Goal: Task Accomplishment & Management: Manage account settings

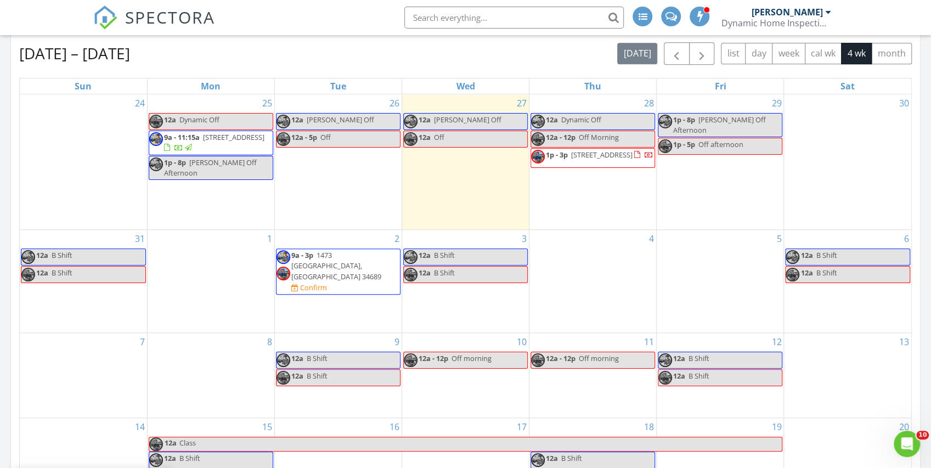
scroll to position [512, 0]
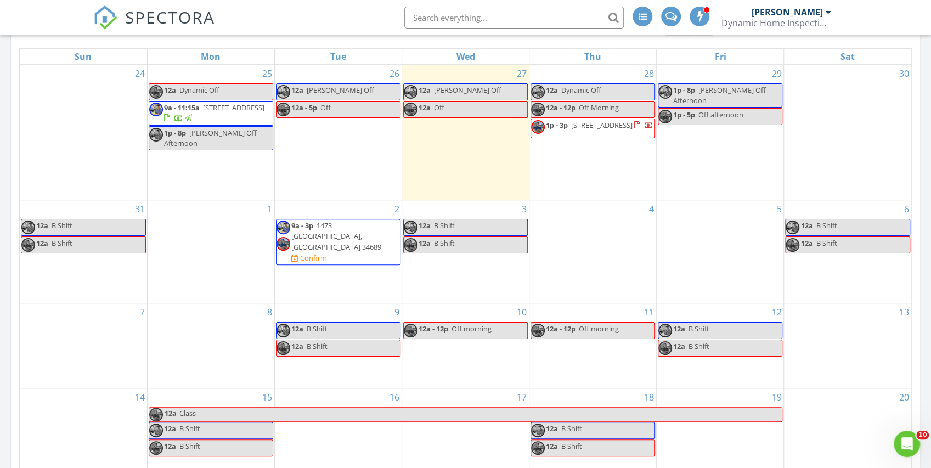
click at [340, 266] on div "2 9a - 3p 1473 Sail Harbor Cir, Tarpon Springs 34689 Confirm" at bounding box center [338, 251] width 127 height 102
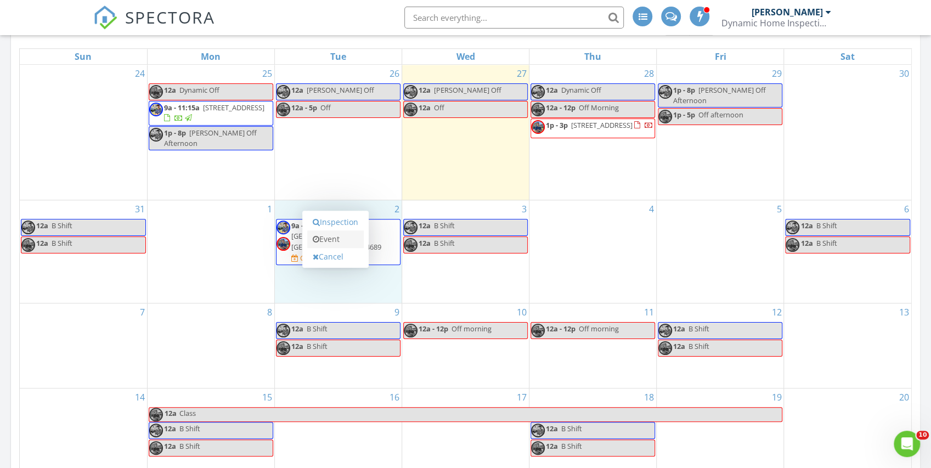
click at [346, 239] on link "Event" at bounding box center [335, 239] width 57 height 18
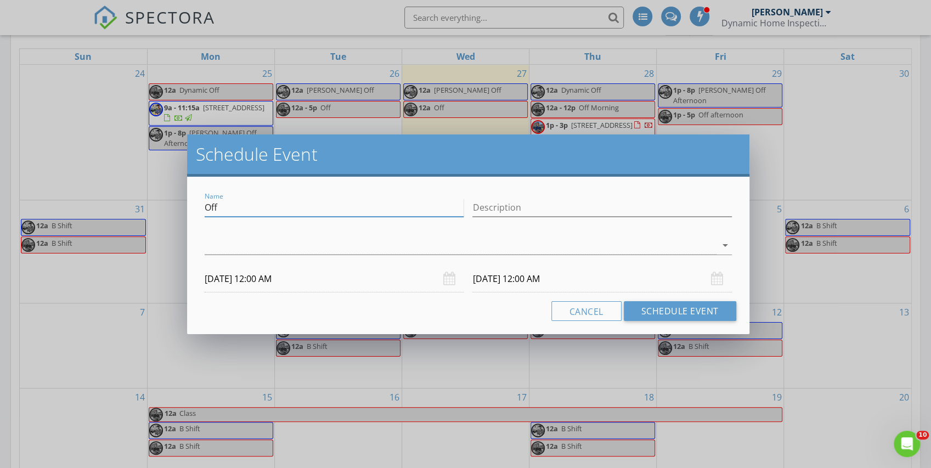
drag, startPoint x: 282, startPoint y: 204, endPoint x: 162, endPoint y: 214, distance: 120.6
click at [165, 214] on div "Schedule Event Name Off Description arrow_drop_down 09/02/2025 12:00 AM 09/03/2…" at bounding box center [465, 234] width 931 height 468
type input "[PERSON_NAME] Off Afternoon"
click at [280, 284] on input "09/02/2025 12:00 AM" at bounding box center [334, 279] width 259 height 27
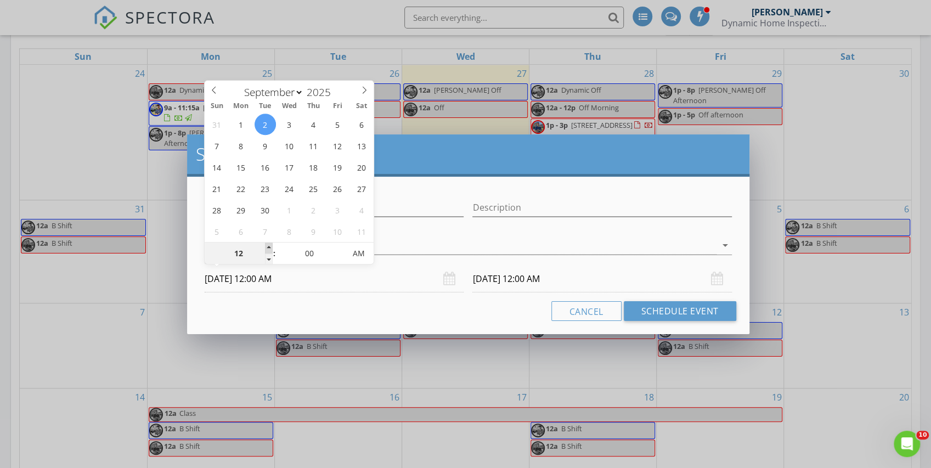
type input "01"
type input "09/02/2025 1:00 AM"
drag, startPoint x: 268, startPoint y: 245, endPoint x: 289, endPoint y: 246, distance: 21.4
click at [268, 245] on span at bounding box center [269, 248] width 8 height 11
type input "01"
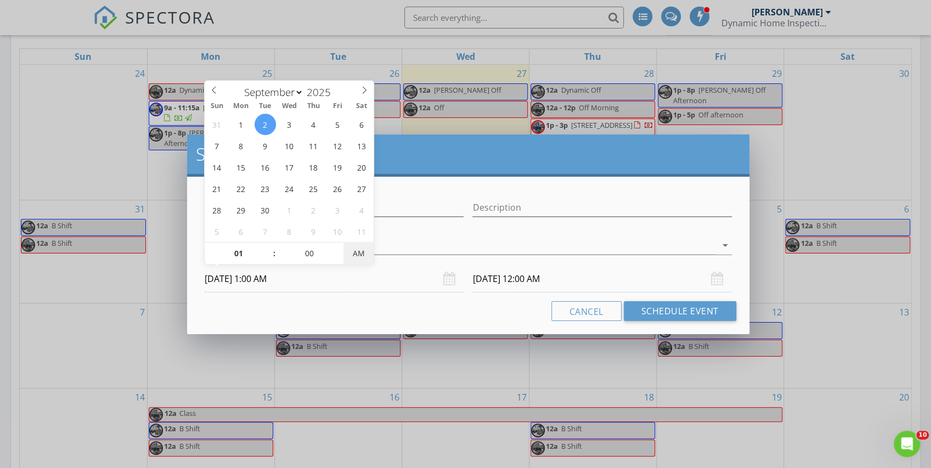
type input "09/03/2025 1:00 AM"
type input "09/02/2025 1:00 PM"
type input "09/03/2025 1:00 PM"
click at [363, 252] on span "AM" at bounding box center [358, 254] width 30 height 22
click at [545, 278] on input "09/03/2025 1:00 PM" at bounding box center [601, 279] width 259 height 27
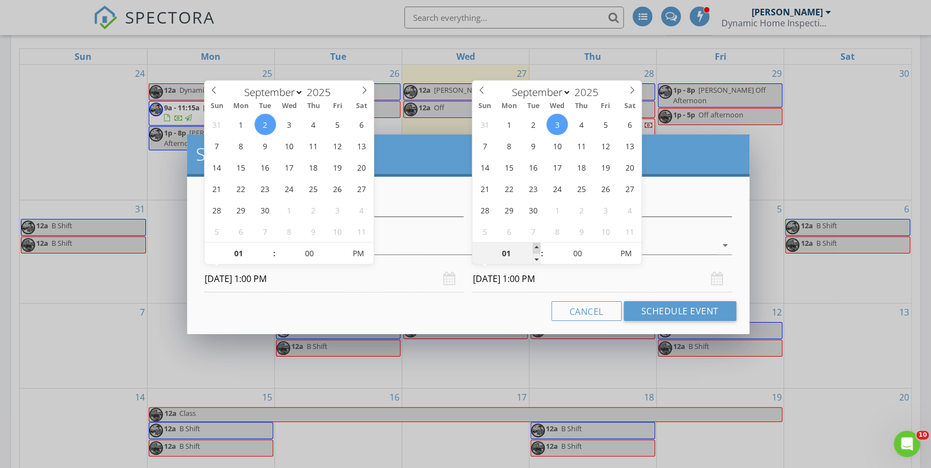
type input "02"
type input "09/03/2025 2:00 PM"
click at [537, 248] on span at bounding box center [537, 248] width 8 height 11
type input "03"
type input "09/03/2025 3:00 PM"
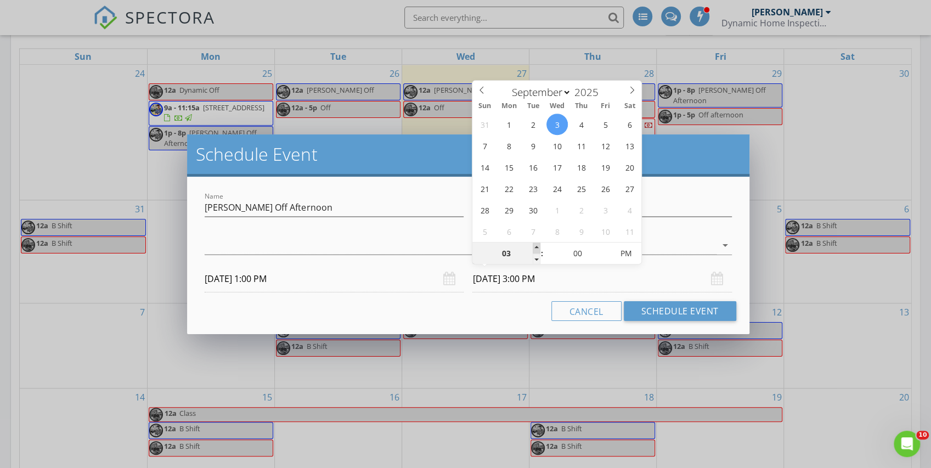
click at [537, 248] on span at bounding box center [537, 248] width 8 height 11
type input "04"
type input "09/03/2025 4:00 PM"
click at [537, 248] on span at bounding box center [537, 248] width 8 height 11
type input "05"
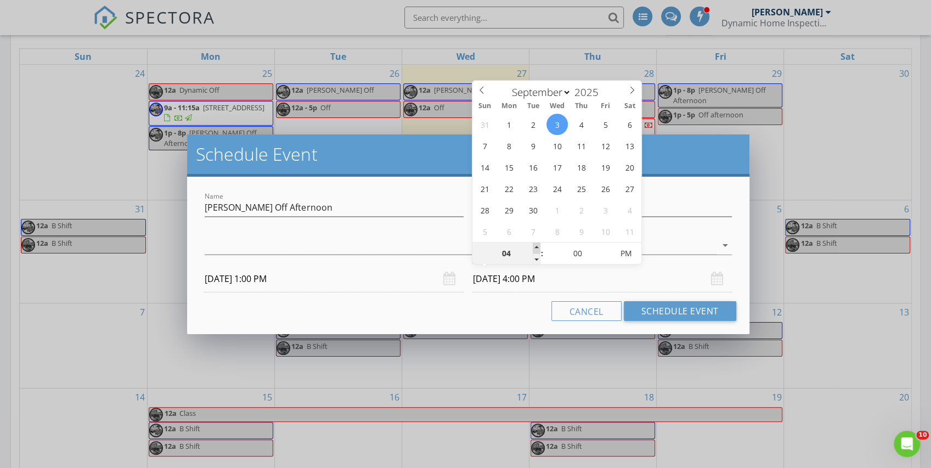
type input "09/03/2025 5:00 PM"
click at [537, 248] on span at bounding box center [537, 248] width 8 height 11
type input "06"
type input "09/03/2025 6:00 PM"
click at [537, 248] on span at bounding box center [537, 248] width 8 height 11
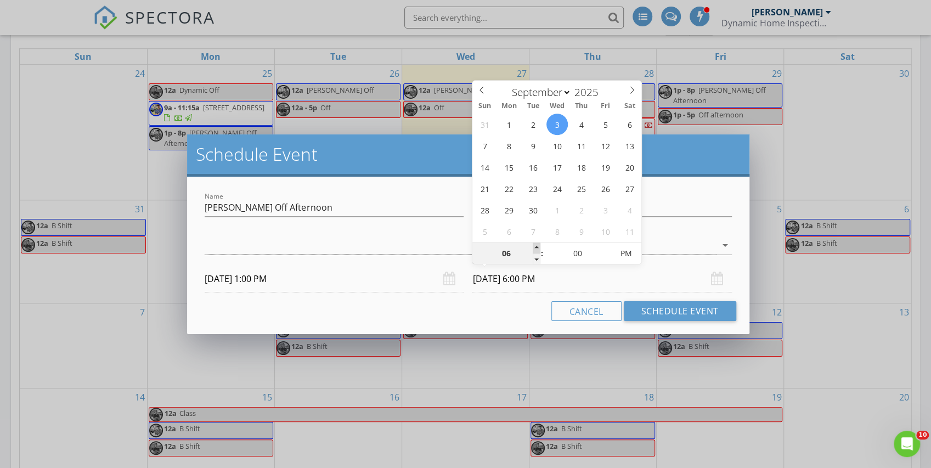
type input "07"
type input "09/03/2025 7:00 PM"
click at [538, 244] on span at bounding box center [537, 248] width 8 height 11
type input "08"
click at [538, 244] on span at bounding box center [537, 248] width 8 height 11
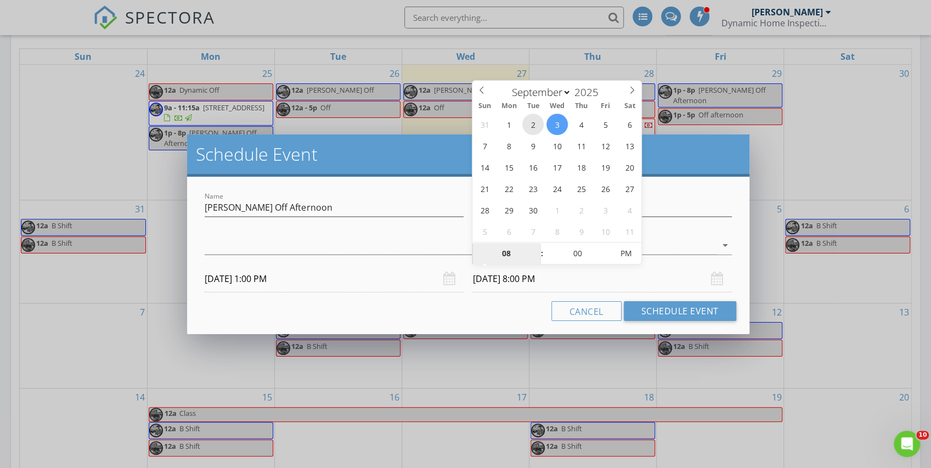
type input "09/02/2025 8:00 PM"
click at [370, 304] on div "Cancel Schedule Event" at bounding box center [467, 311] width 535 height 20
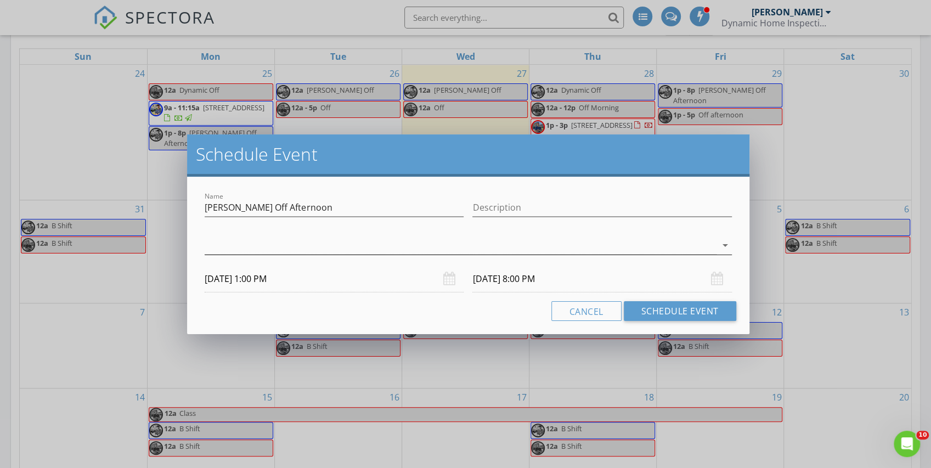
click at [343, 250] on div at bounding box center [460, 245] width 511 height 18
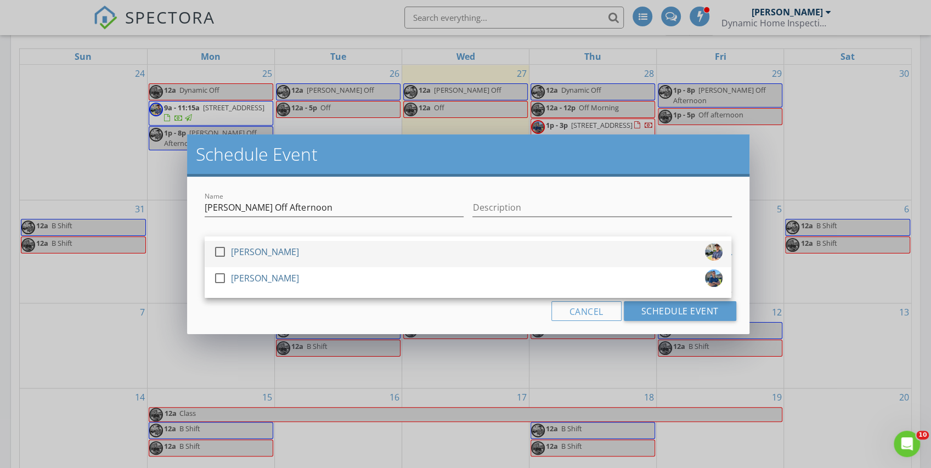
click at [343, 252] on div "check_box_outline_blank [PERSON_NAME]" at bounding box center [467, 254] width 509 height 22
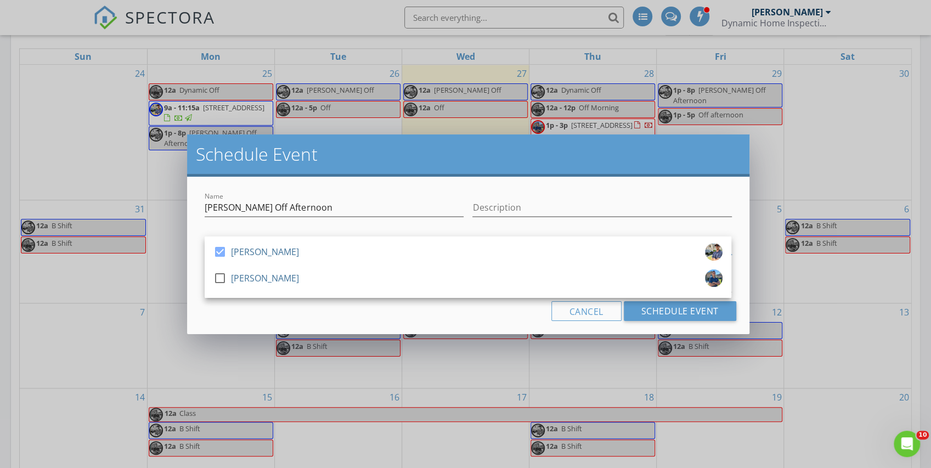
click at [373, 310] on div "Cancel Schedule Event" at bounding box center [467, 311] width 535 height 20
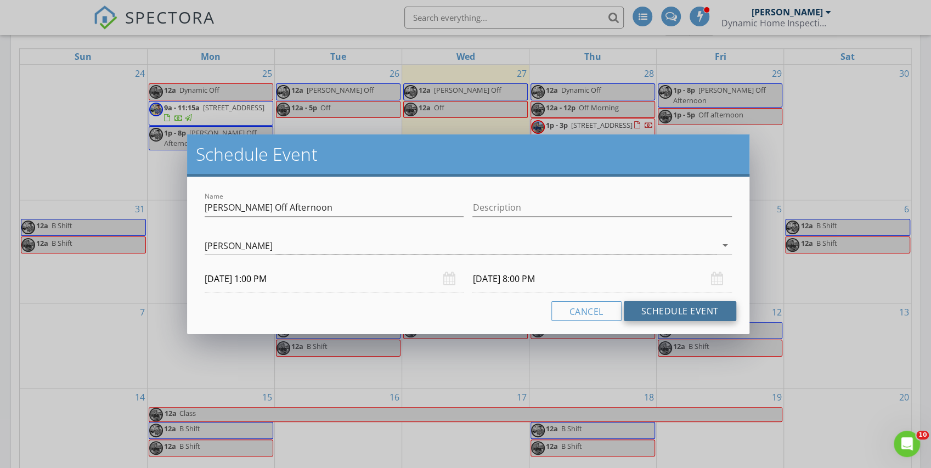
click at [657, 312] on button "Schedule Event" at bounding box center [680, 311] width 112 height 20
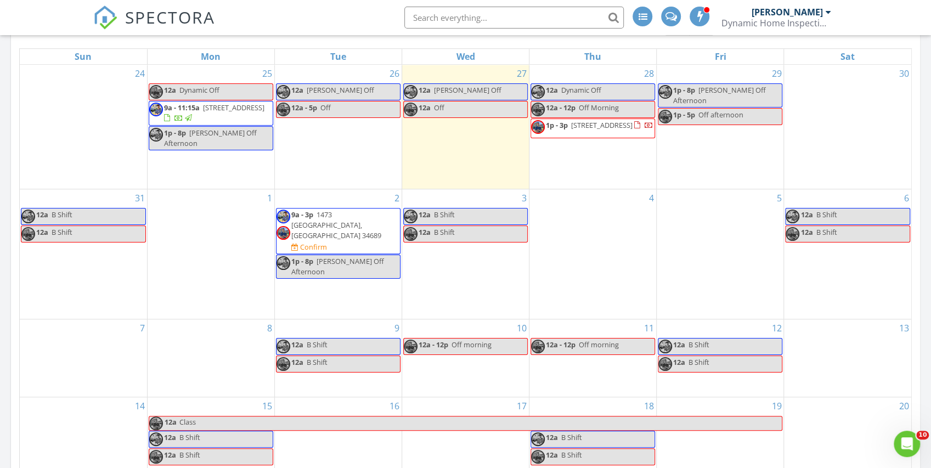
click at [221, 248] on div "1" at bounding box center [211, 253] width 127 height 129
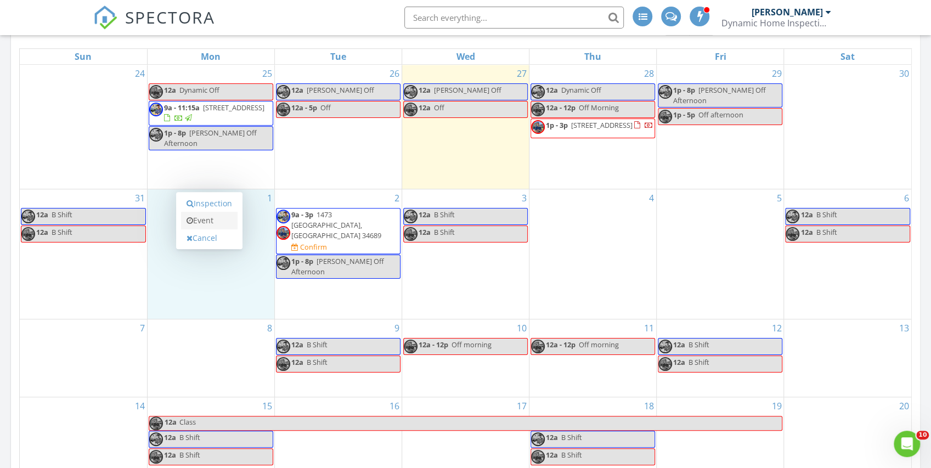
click at [227, 222] on link "Event" at bounding box center [209, 221] width 57 height 18
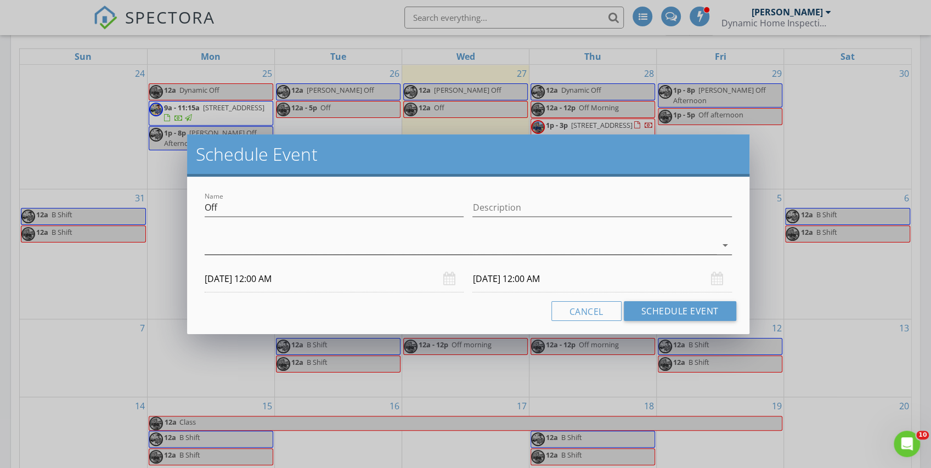
click at [249, 249] on div at bounding box center [460, 245] width 511 height 18
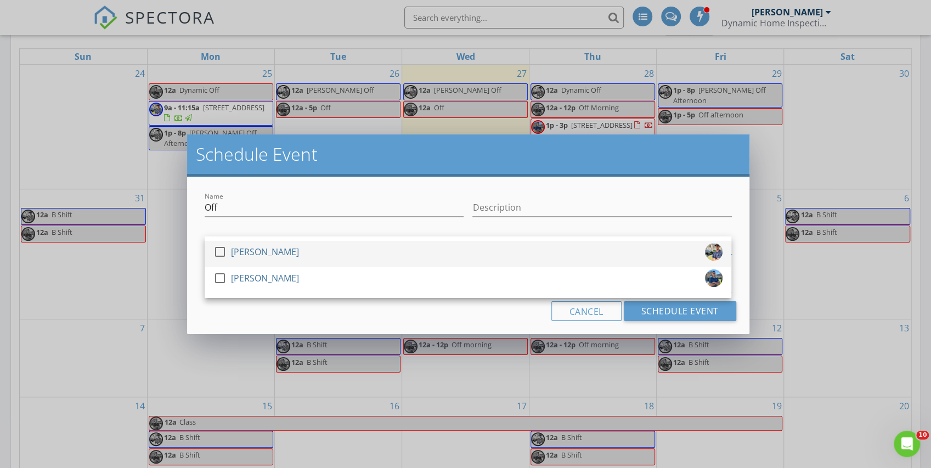
click at [249, 249] on div "[PERSON_NAME]" at bounding box center [265, 252] width 68 height 18
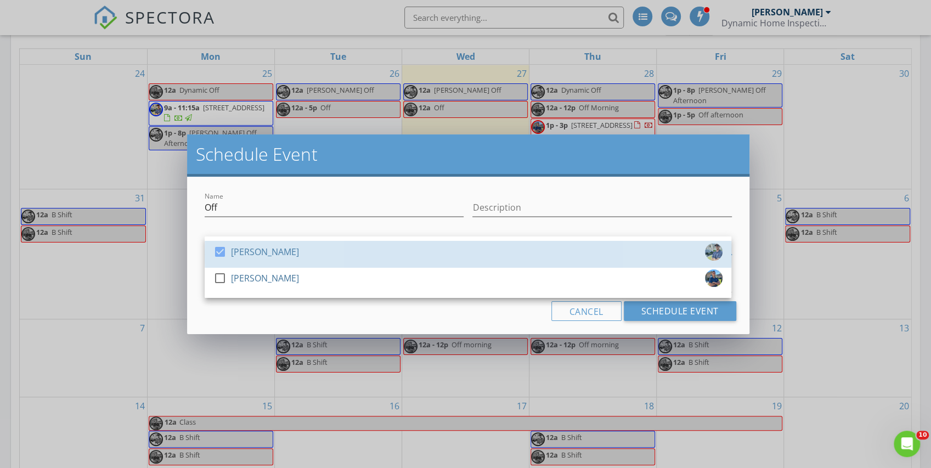
click at [199, 253] on div "Name Off Description check_box Andrew Dixon check_box_outline_blank Dino Zeljko…" at bounding box center [468, 255] width 562 height 157
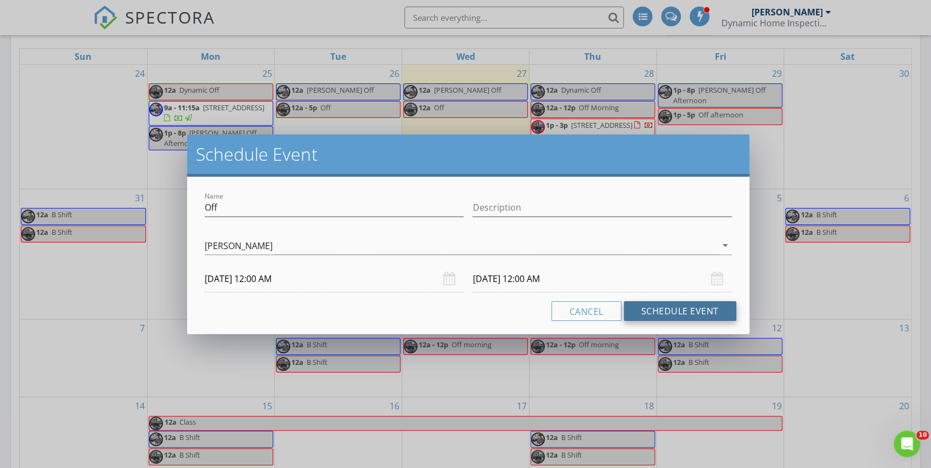
click at [672, 311] on button "Schedule Event" at bounding box center [680, 311] width 112 height 20
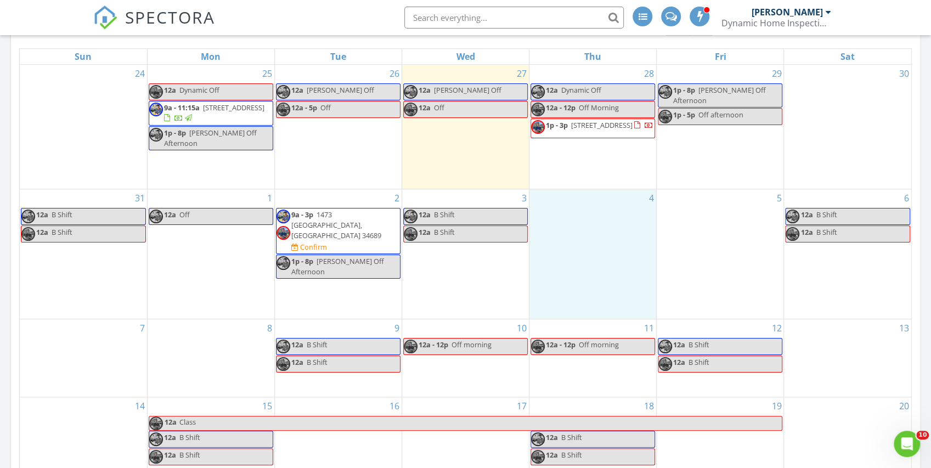
click at [562, 234] on div "4" at bounding box center [592, 253] width 127 height 129
click at [586, 190] on link "Inspection" at bounding box center [590, 190] width 57 height 18
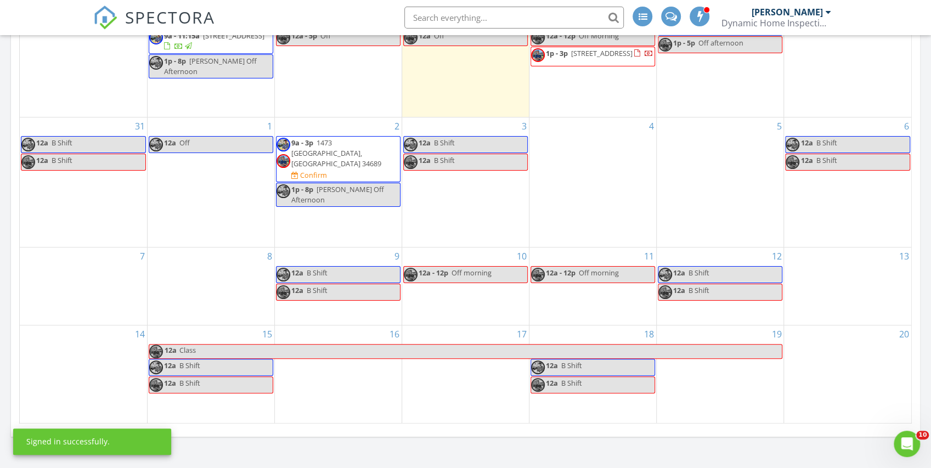
scroll to position [549, 0]
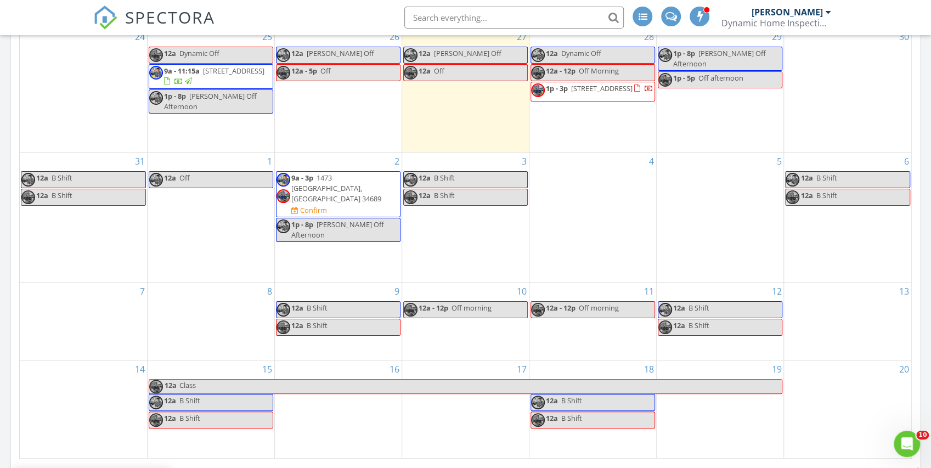
click at [578, 212] on div "4" at bounding box center [592, 217] width 127 height 129
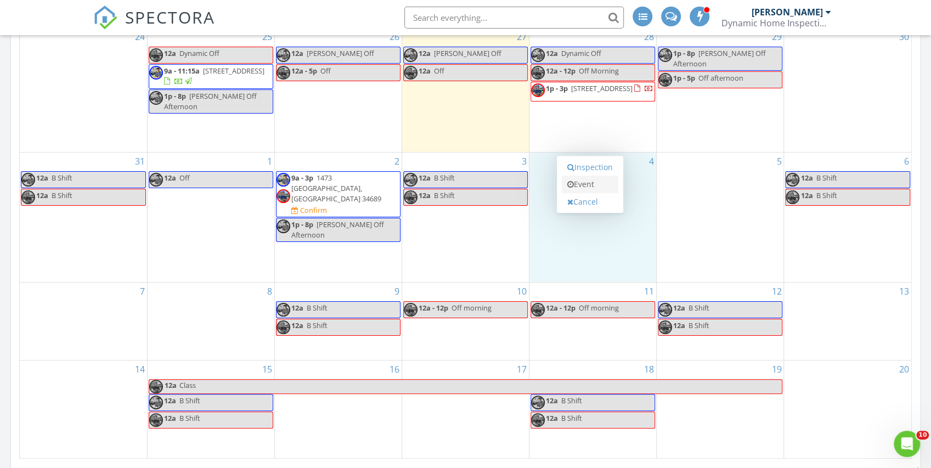
click at [590, 184] on link "Event" at bounding box center [590, 185] width 57 height 18
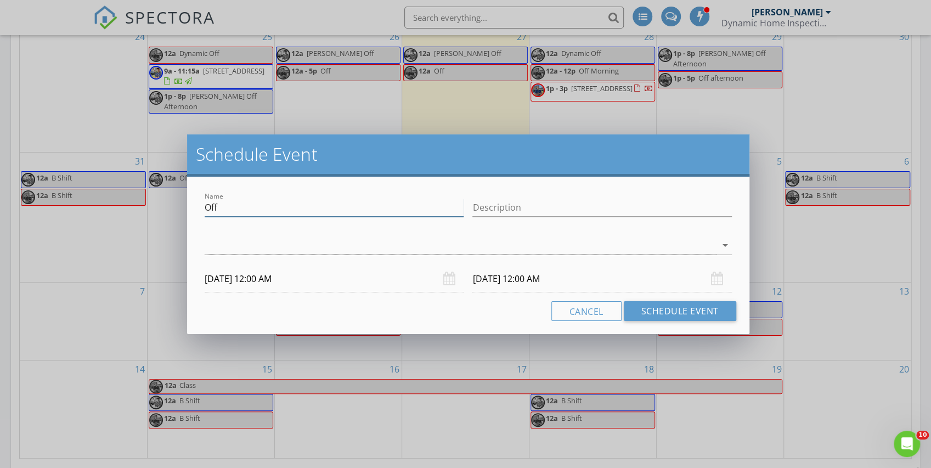
click at [305, 205] on input "Off" at bounding box center [334, 208] width 259 height 18
type input "O"
type input "[PERSON_NAME] Off Afternoon"
click at [305, 246] on div at bounding box center [460, 245] width 511 height 18
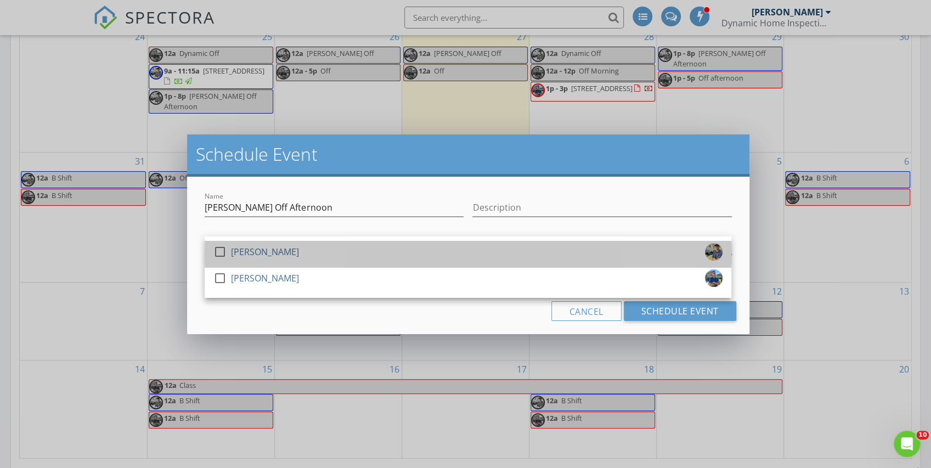
click at [305, 246] on div "check_box_outline_blank [PERSON_NAME]" at bounding box center [467, 254] width 509 height 22
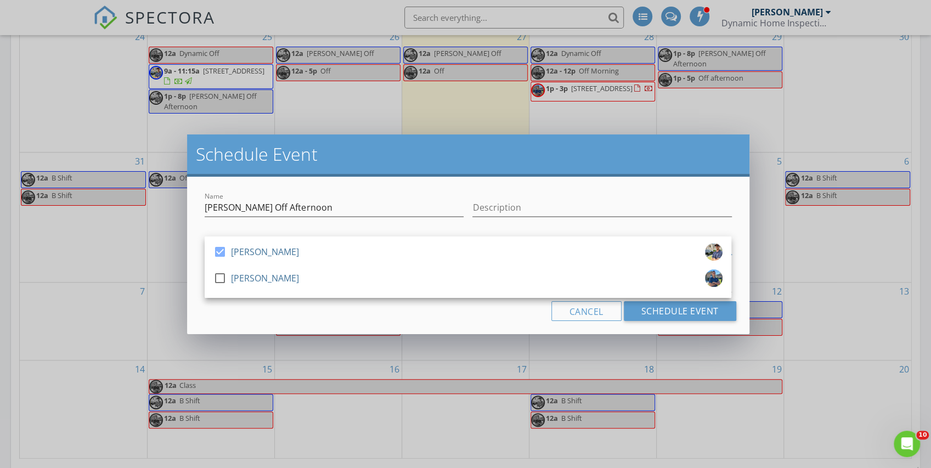
click at [200, 244] on div "Name [PERSON_NAME] Off Afternoon Description check_box [PERSON_NAME] check_box_…" at bounding box center [468, 255] width 562 height 157
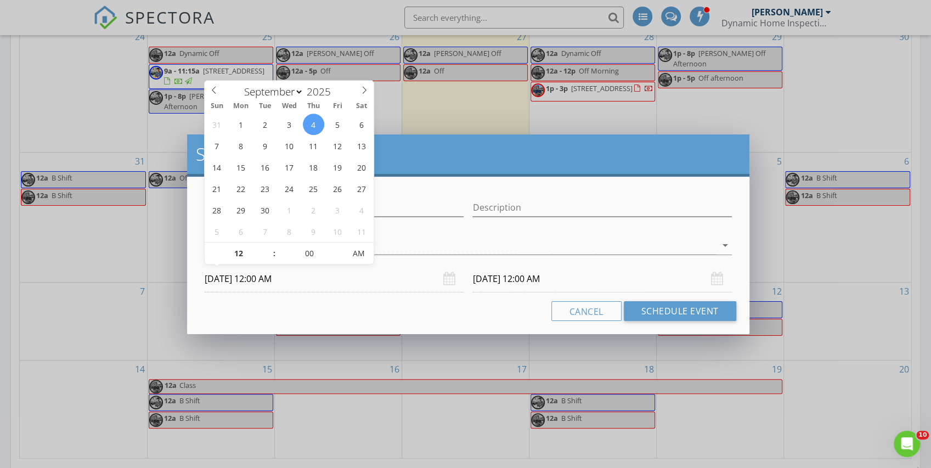
drag, startPoint x: 235, startPoint y: 277, endPoint x: 251, endPoint y: 311, distance: 38.1
click at [236, 277] on input "[DATE] 12:00 AM" at bounding box center [334, 279] width 259 height 27
type input "01"
type input "[DATE] 1:00 AM"
click at [268, 248] on span at bounding box center [269, 248] width 8 height 11
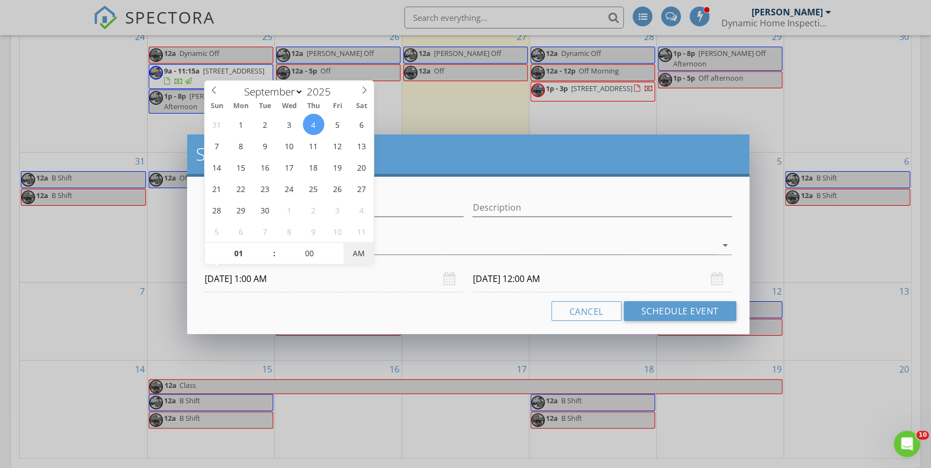
type input "[DATE] 1:00 AM"
type input "[DATE] 1:00 PM"
click at [356, 257] on span "AM" at bounding box center [358, 254] width 30 height 22
drag, startPoint x: 393, startPoint y: 304, endPoint x: 428, endPoint y: 299, distance: 35.5
click at [393, 304] on div "Cancel Schedule Event" at bounding box center [467, 311] width 535 height 20
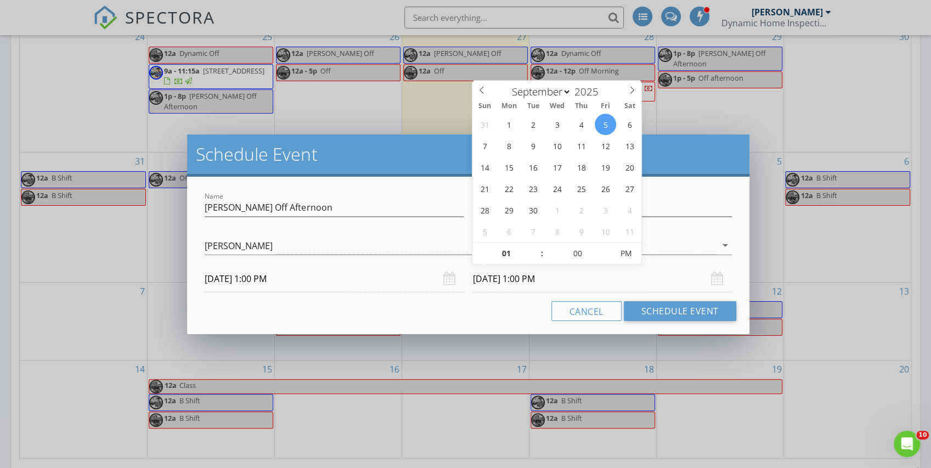
click at [481, 285] on input "[DATE] 1:00 PM" at bounding box center [601, 279] width 259 height 27
type input "[DATE] 1:00 PM"
type input "02"
type input "[DATE] 2:00 PM"
click at [537, 245] on span at bounding box center [537, 248] width 8 height 11
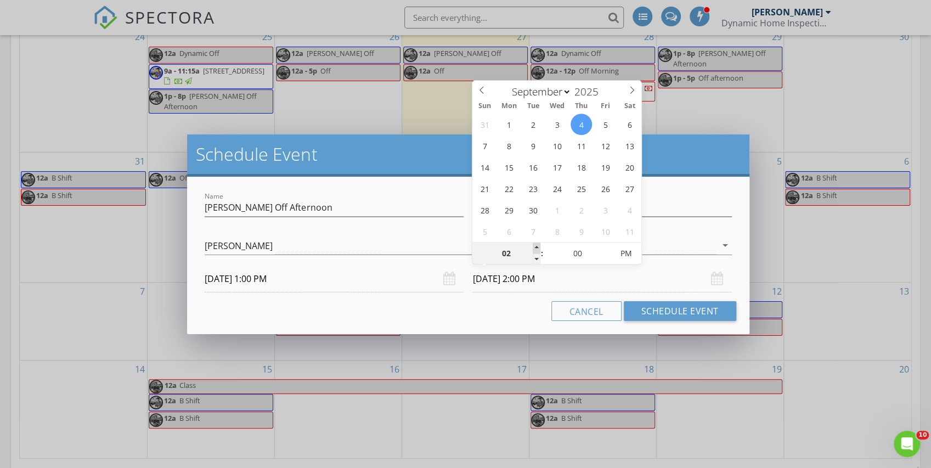
type input "03"
type input "[DATE] 3:00 PM"
click at [537, 245] on span at bounding box center [537, 248] width 8 height 11
type input "04"
type input "[DATE] 4:00 PM"
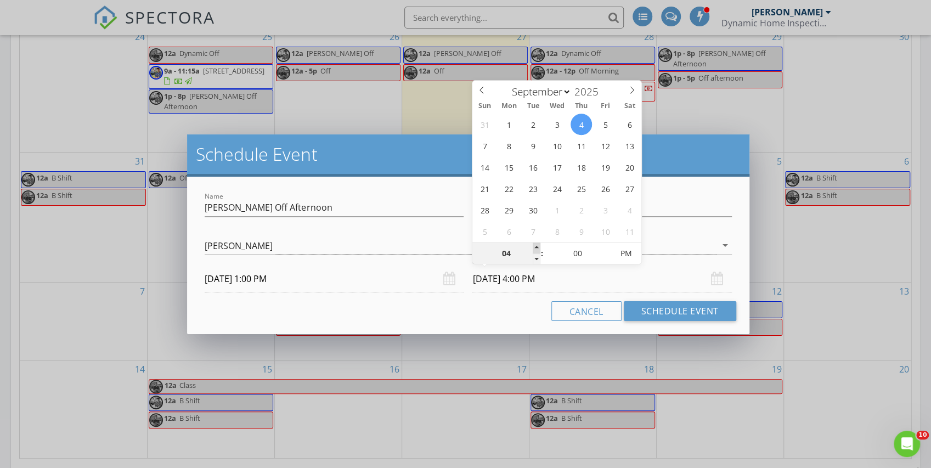
click at [537, 245] on span at bounding box center [537, 248] width 8 height 11
type input "05"
type input "[DATE] 5:00 PM"
click at [537, 245] on span at bounding box center [537, 248] width 8 height 11
type input "06"
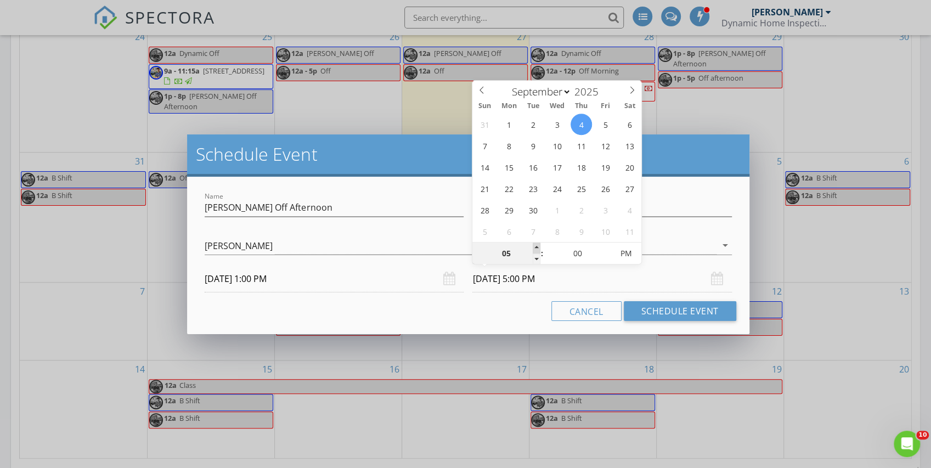
type input "[DATE] 6:00 PM"
click at [537, 245] on span at bounding box center [537, 248] width 8 height 11
type input "07"
type input "[DATE] 7:00 PM"
click at [537, 245] on span at bounding box center [537, 248] width 8 height 11
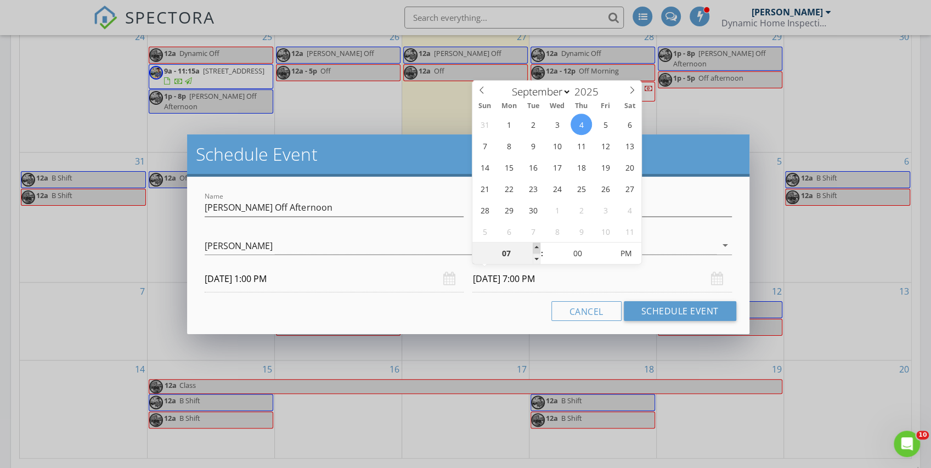
type input "08"
type input "[DATE] 8:00 PM"
click at [537, 245] on span at bounding box center [537, 248] width 8 height 11
click at [523, 309] on div "Cancel Schedule Event" at bounding box center [467, 311] width 535 height 20
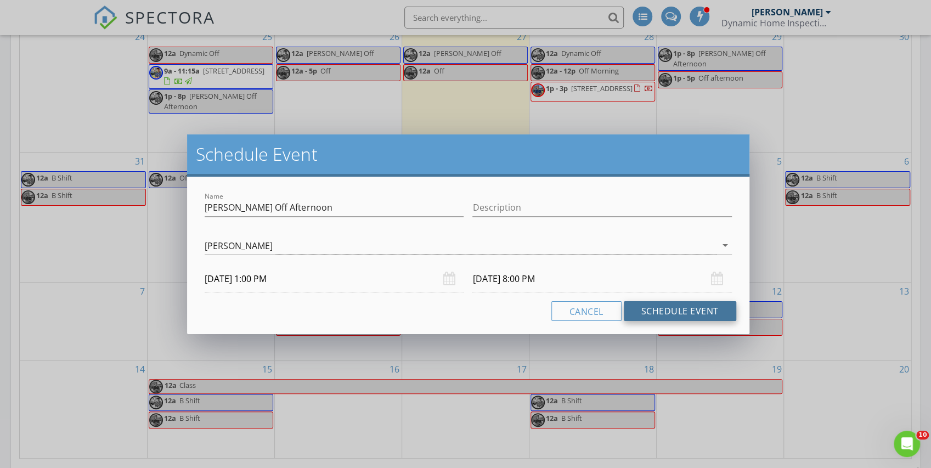
click at [667, 310] on button "Schedule Event" at bounding box center [680, 311] width 112 height 20
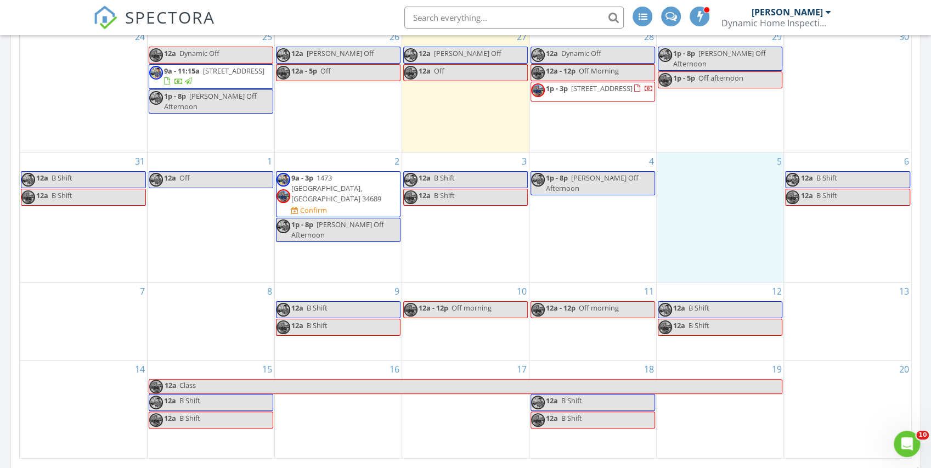
click at [704, 188] on div "5" at bounding box center [720, 217] width 127 height 129
click at [712, 160] on link "Event" at bounding box center [717, 161] width 57 height 18
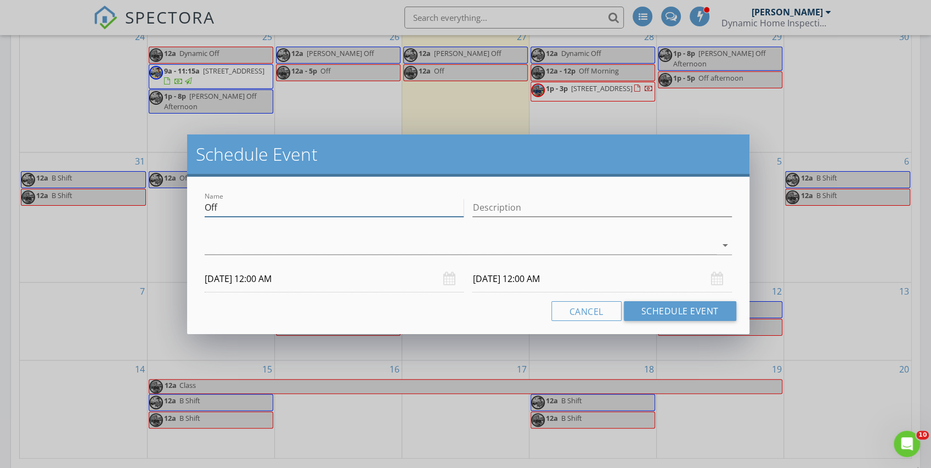
click at [312, 202] on input "Off" at bounding box center [334, 208] width 259 height 18
type input "O"
type input "[PERSON_NAME] Off Afternoon"
click at [267, 247] on div at bounding box center [460, 245] width 511 height 18
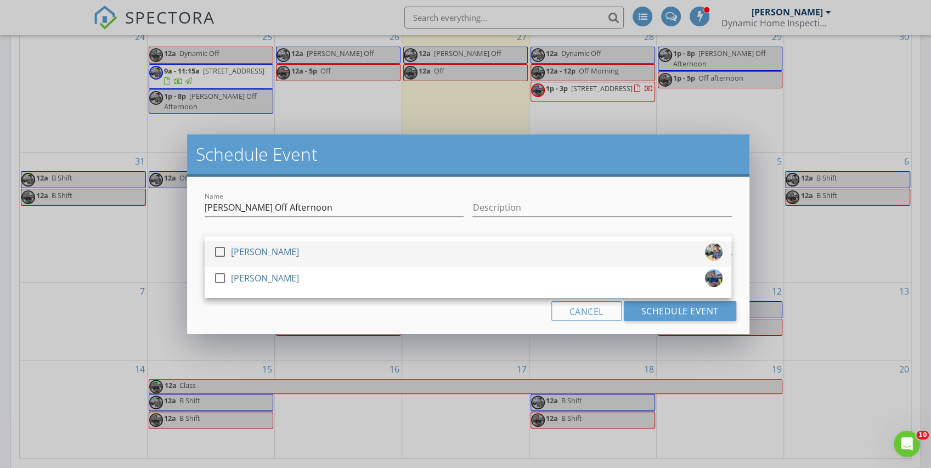
click at [266, 247] on div "[PERSON_NAME]" at bounding box center [265, 252] width 68 height 18
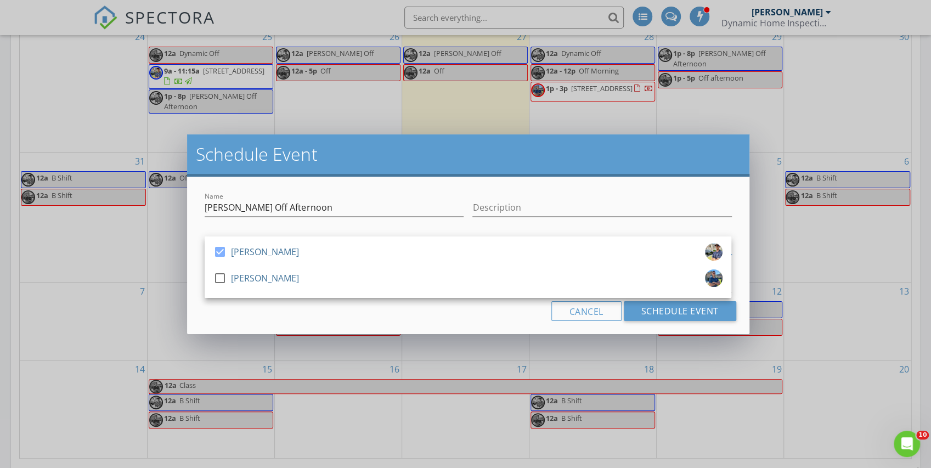
click at [202, 245] on div "check_box [PERSON_NAME] check_box_outline_blank [PERSON_NAME] [PERSON_NAME] arr…" at bounding box center [467, 247] width 535 height 38
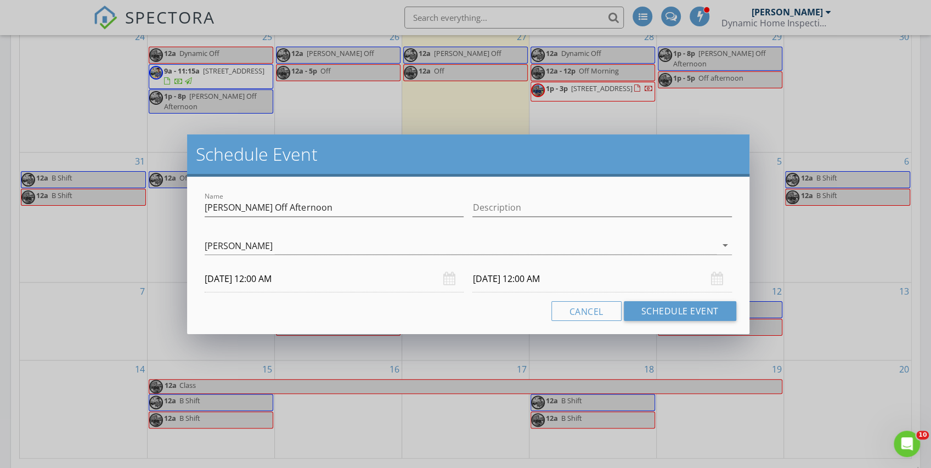
click at [281, 282] on input "[DATE] 12:00 AM" at bounding box center [334, 279] width 259 height 27
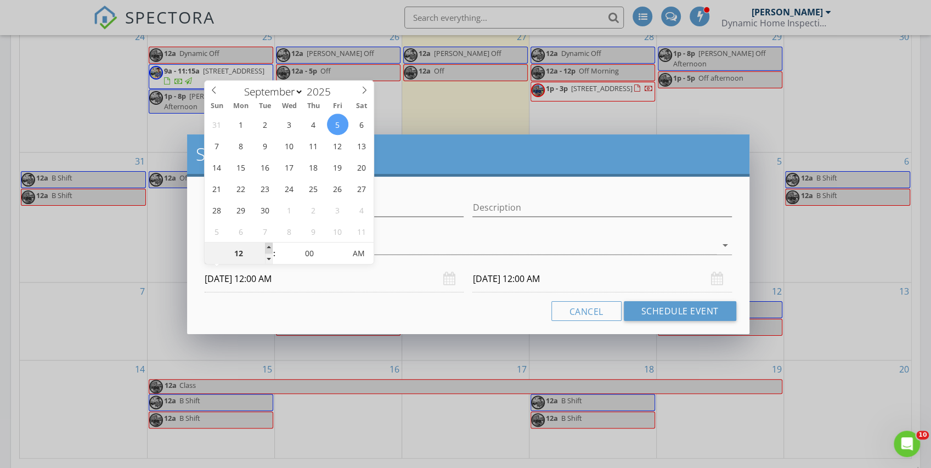
type input "01"
type input "[DATE] 1:00 AM"
click at [269, 246] on span at bounding box center [269, 248] width 8 height 11
type input "[DATE] 1:00 AM"
type input "[DATE] 1:00 PM"
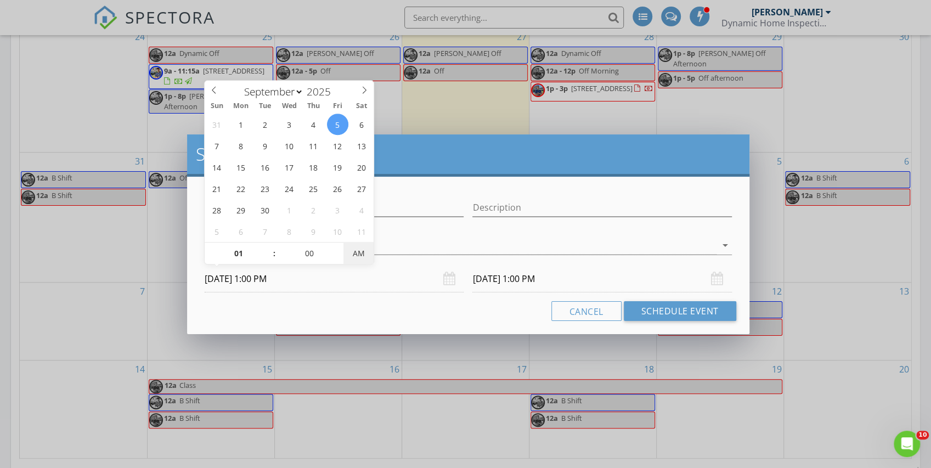
click at [358, 256] on span "AM" at bounding box center [358, 254] width 30 height 22
drag, startPoint x: 414, startPoint y: 298, endPoint x: 421, endPoint y: 296, distance: 8.0
click at [415, 298] on div "Name [PERSON_NAME] Off Afternoon Description check_box [PERSON_NAME] check_box_…" at bounding box center [468, 255] width 562 height 157
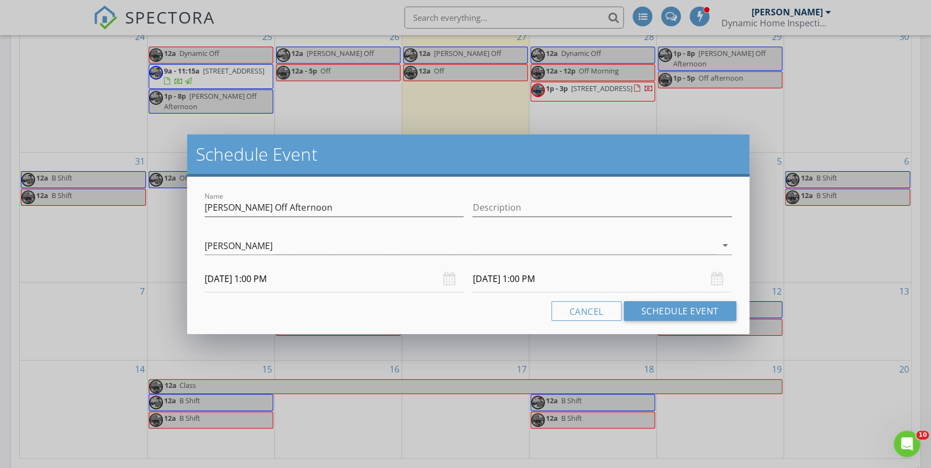
click at [489, 277] on input "[DATE] 1:00 PM" at bounding box center [601, 279] width 259 height 27
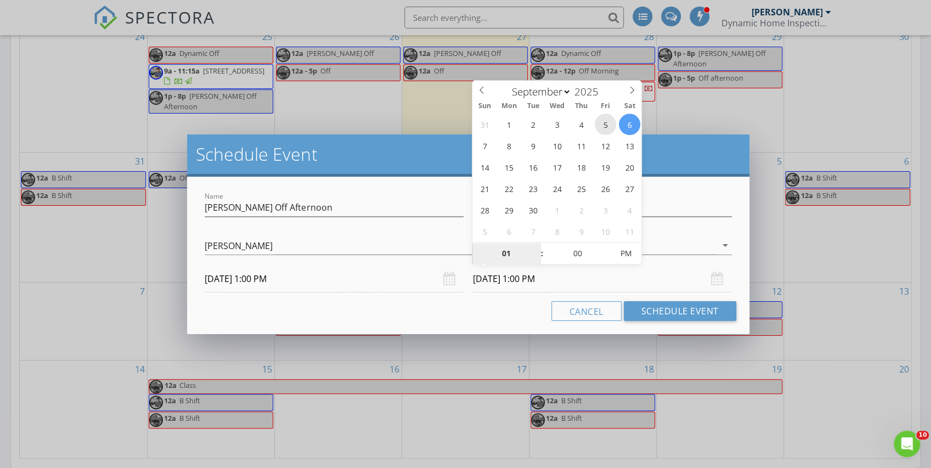
type input "[DATE] 1:00 PM"
type input "02"
type input "[DATE] 2:00 PM"
click at [535, 245] on span at bounding box center [537, 248] width 8 height 11
type input "03"
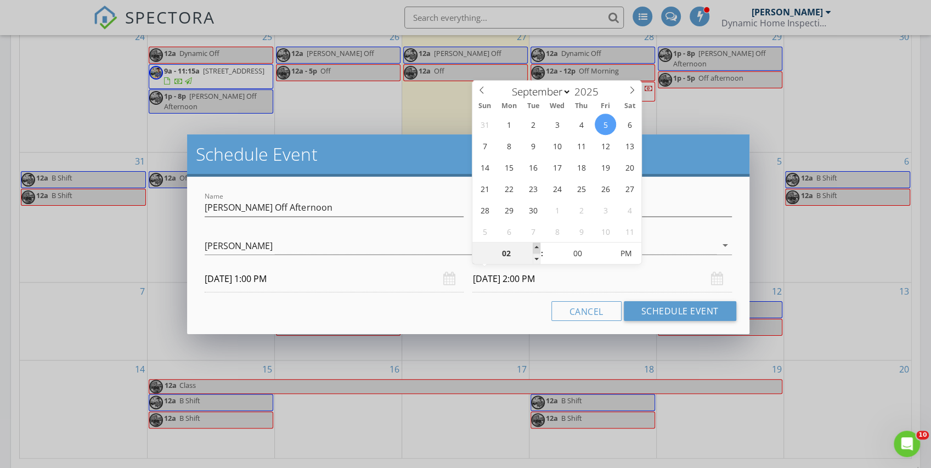
type input "[DATE] 3:00 PM"
click at [535, 245] on span at bounding box center [537, 248] width 8 height 11
type input "04"
type input "[DATE] 4:00 PM"
click at [535, 245] on span at bounding box center [537, 248] width 8 height 11
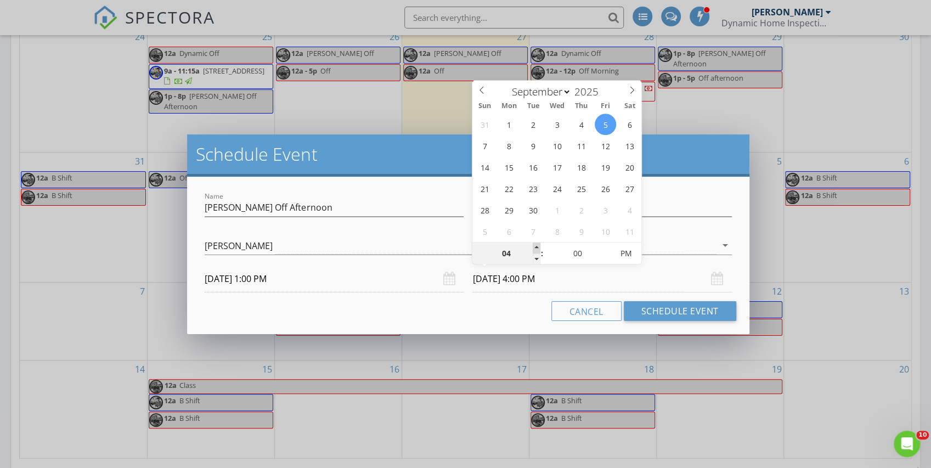
type input "05"
type input "[DATE] 5:00 PM"
click at [535, 245] on span at bounding box center [537, 248] width 8 height 11
type input "06"
type input "[DATE] 6:00 PM"
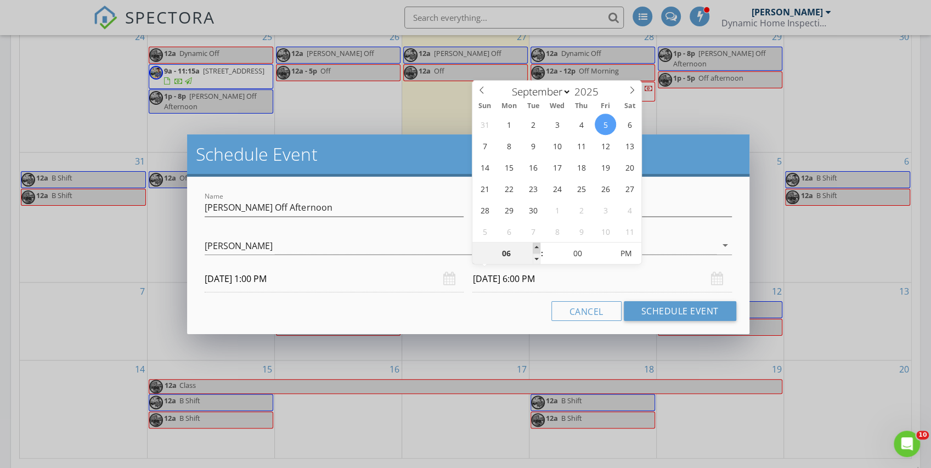
click at [535, 245] on span at bounding box center [537, 248] width 8 height 11
type input "07"
type input "[DATE] 7:00 PM"
click at [535, 245] on span at bounding box center [537, 248] width 8 height 11
type input "08"
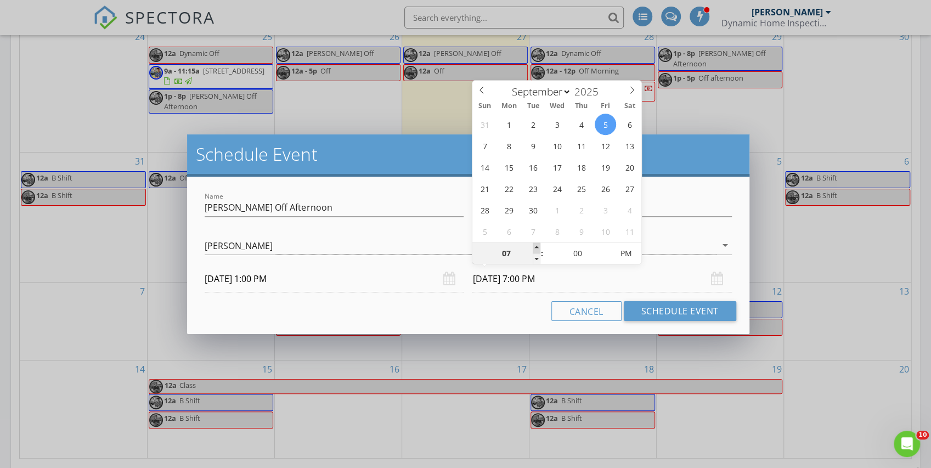
type input "[DATE] 8:00 PM"
click at [535, 245] on span at bounding box center [537, 248] width 8 height 11
click at [509, 313] on div "Cancel Schedule Event" at bounding box center [467, 311] width 535 height 20
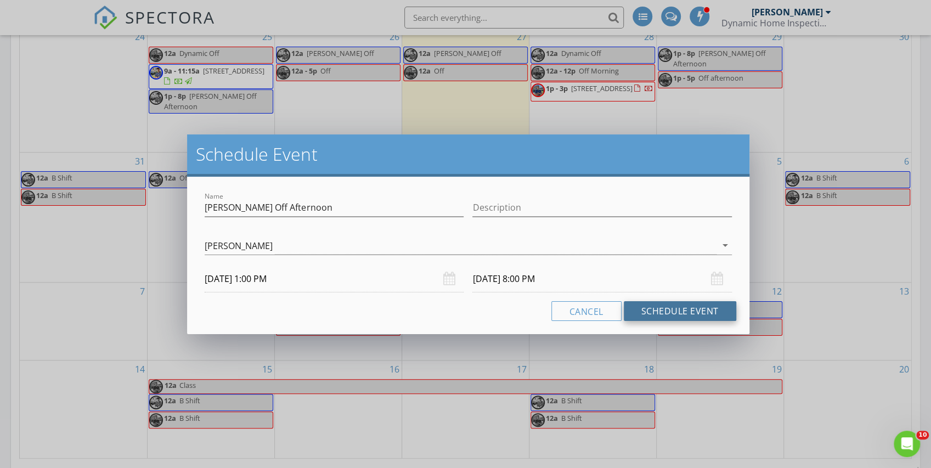
click at [664, 313] on button "Schedule Event" at bounding box center [680, 311] width 112 height 20
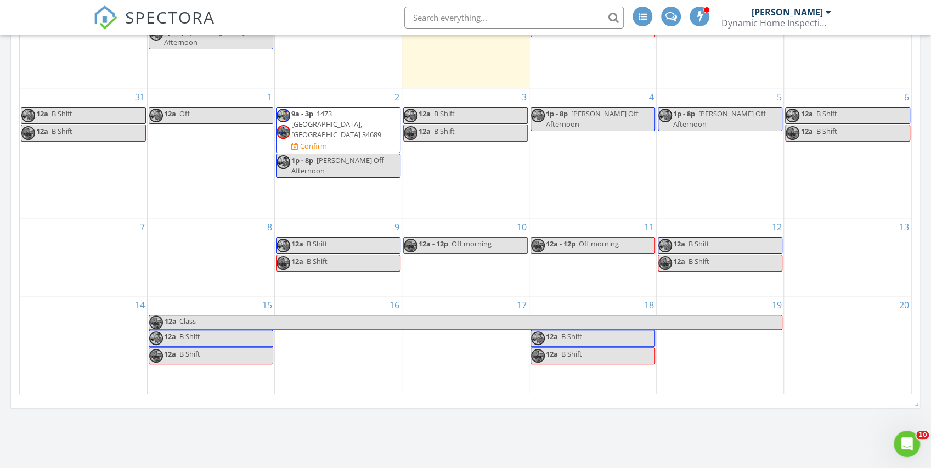
scroll to position [585, 0]
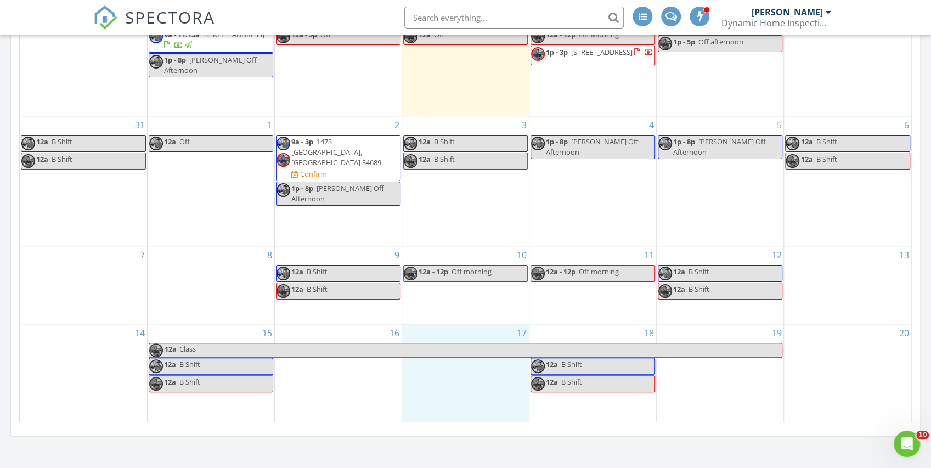
click at [469, 380] on div "17" at bounding box center [465, 373] width 127 height 99
click at [474, 349] on link "Event" at bounding box center [463, 354] width 57 height 18
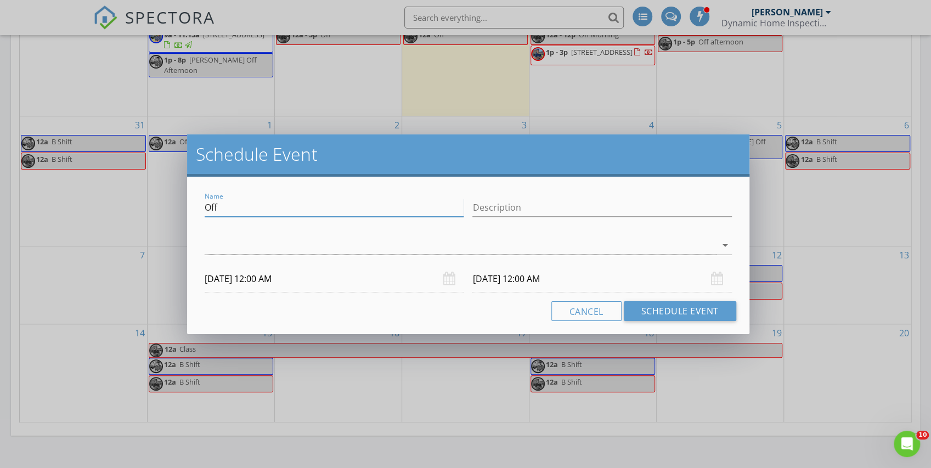
drag, startPoint x: 265, startPoint y: 210, endPoint x: 182, endPoint y: 206, distance: 82.9
click at [182, 206] on div "Schedule Event Name Off Description arrow_drop_down [DATE] 12:00 AM [DATE] 12:0…" at bounding box center [465, 234] width 931 height 468
type input "[PERSON_NAME] Off"
click at [224, 257] on div "arrow_drop_down" at bounding box center [468, 250] width 527 height 29
click at [224, 250] on div at bounding box center [460, 245] width 511 height 18
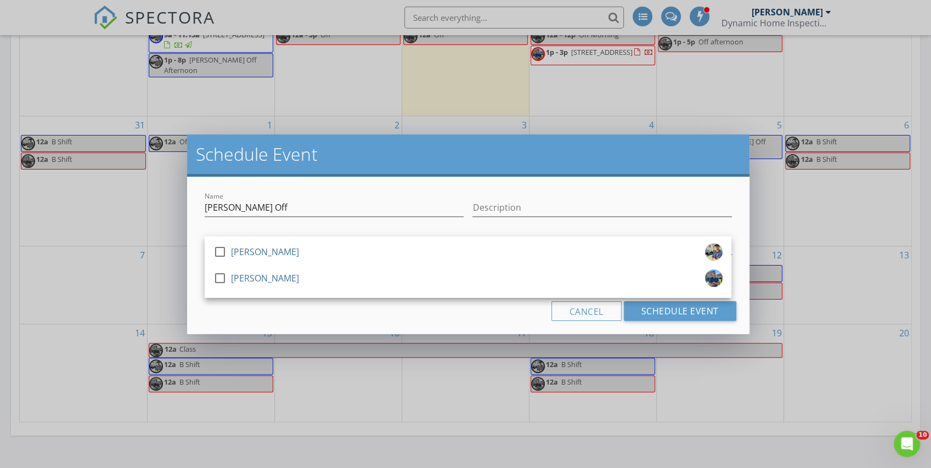
click at [224, 250] on div at bounding box center [220, 252] width 19 height 19
click at [201, 266] on div "[DATE] 12:00 AM" at bounding box center [334, 279] width 268 height 27
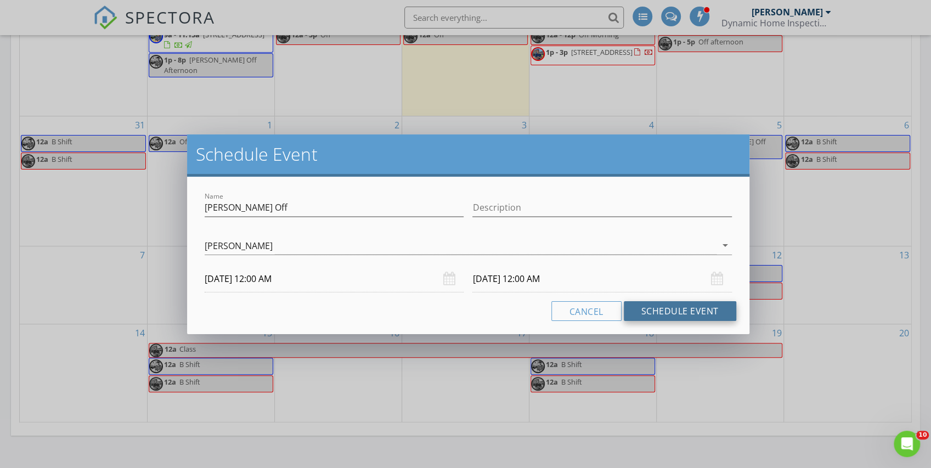
click at [672, 314] on button "Schedule Event" at bounding box center [680, 311] width 112 height 20
